Goal: Task Accomplishment & Management: Manage account settings

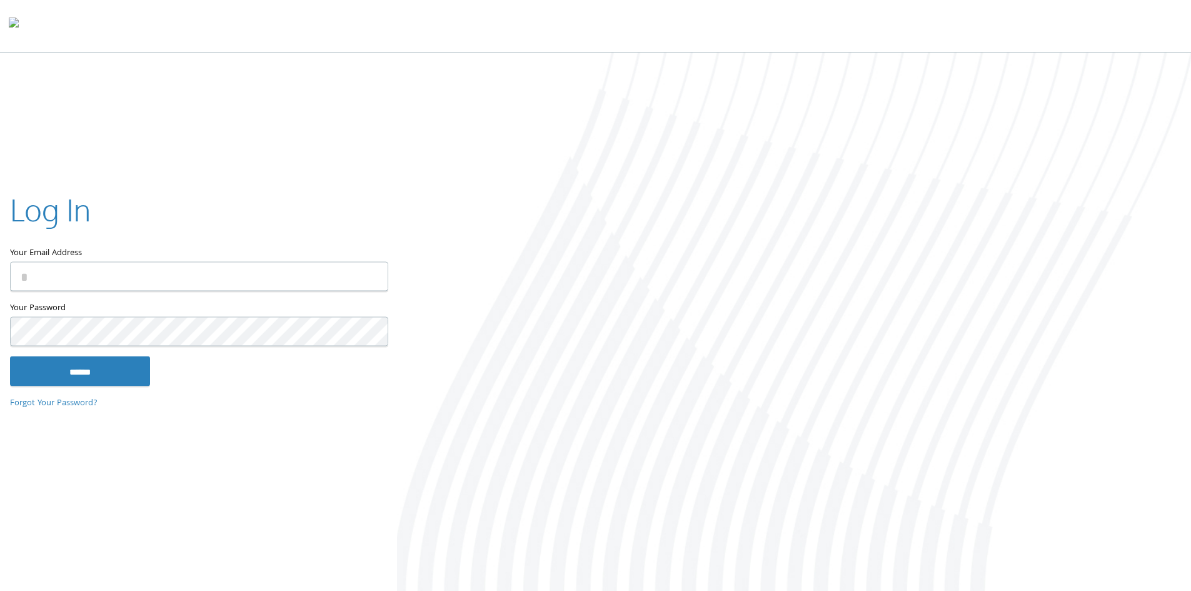
click at [81, 269] on input "Your Email Address" at bounding box center [199, 275] width 378 height 29
type input "**********"
click at [10, 356] on input "******" at bounding box center [80, 371] width 140 height 30
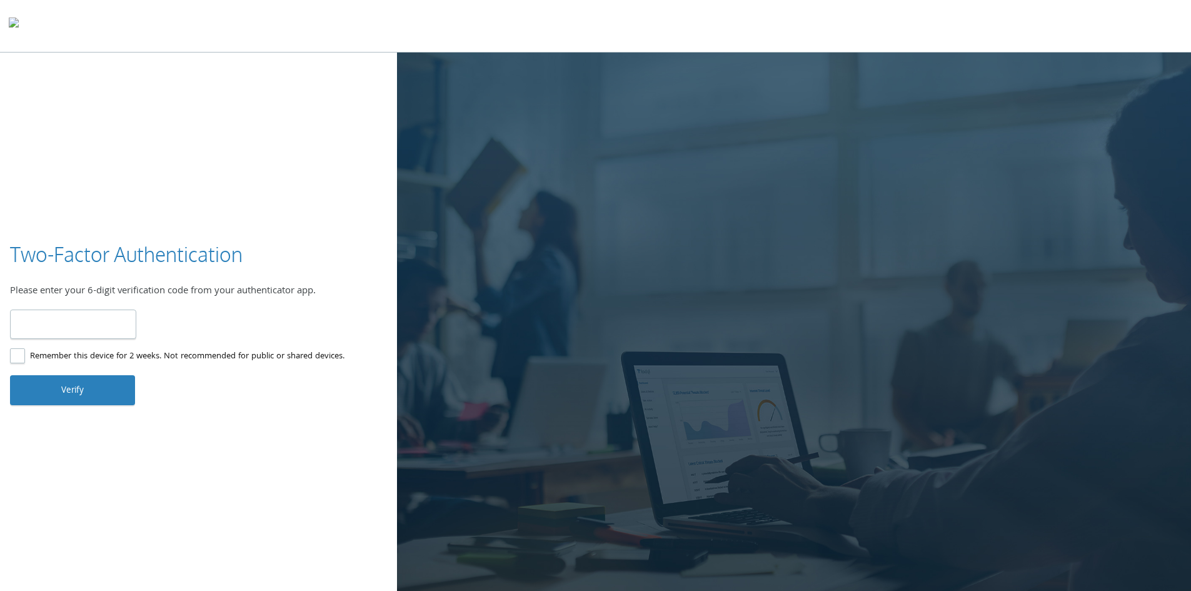
type input "******"
